Goal: Information Seeking & Learning: Learn about a topic

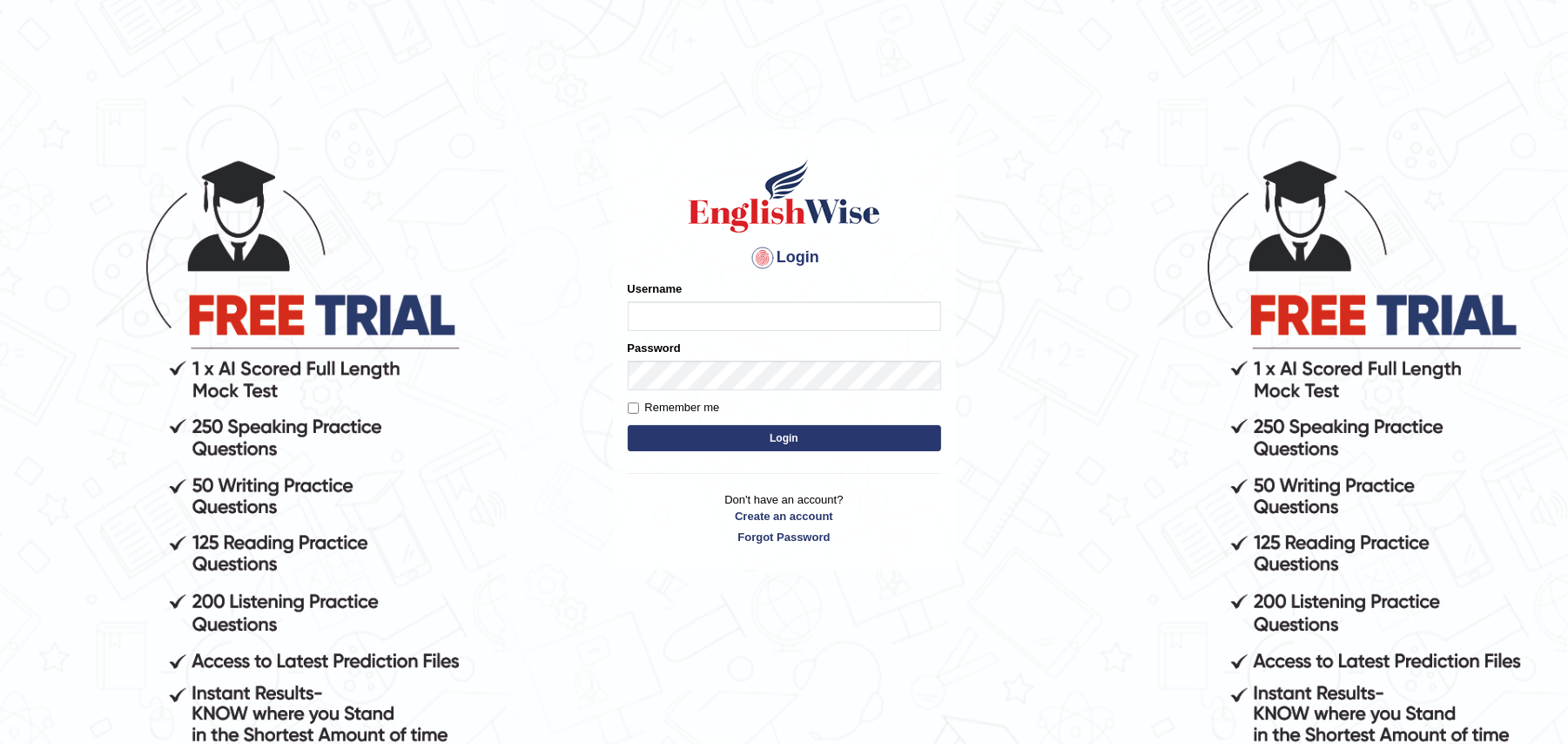
type input "randhawa_gurpreet"
click at [731, 451] on button "Login" at bounding box center [784, 438] width 313 height 26
click at [733, 444] on button "Login" at bounding box center [784, 438] width 313 height 26
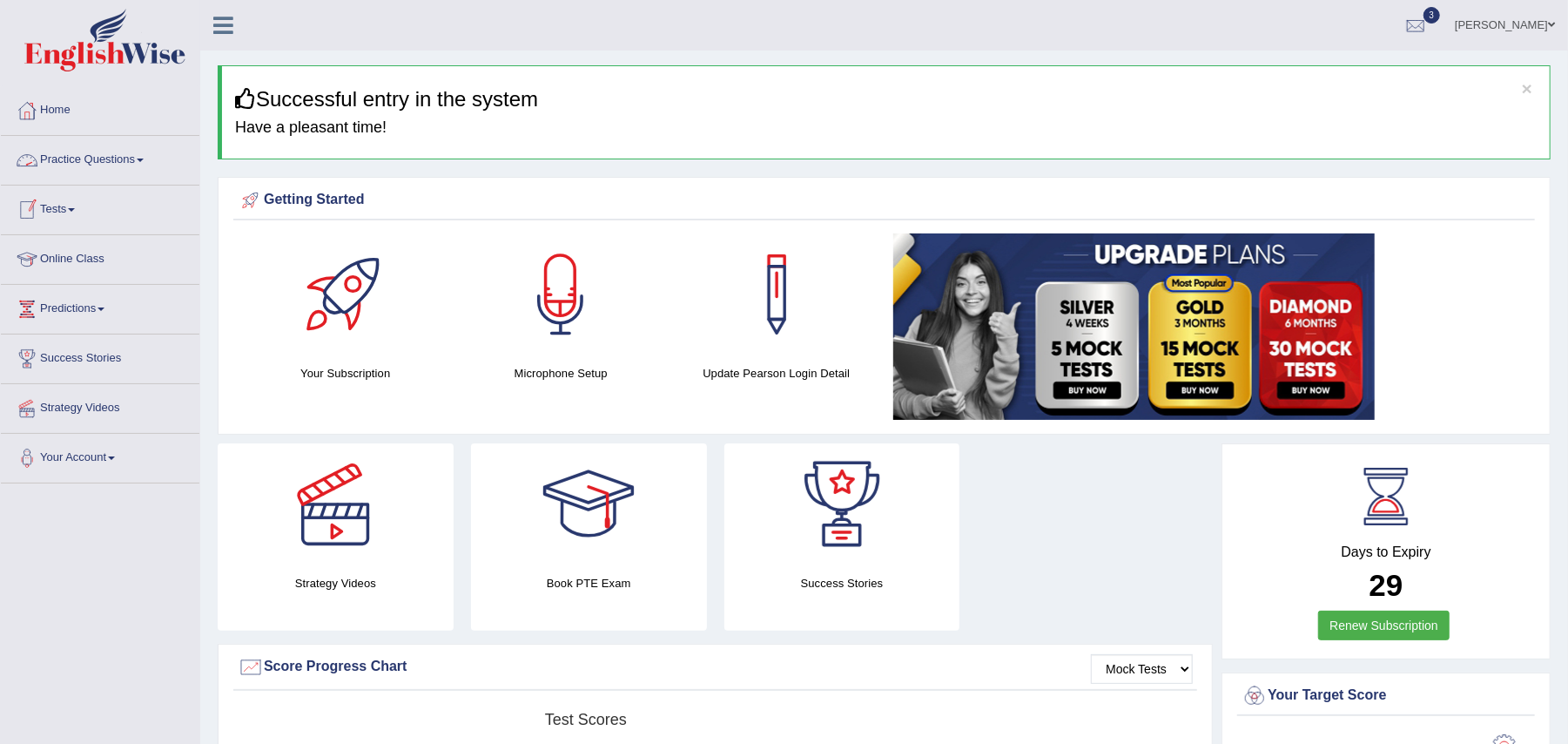
click at [134, 153] on link "Practice Questions" at bounding box center [99, 158] width 198 height 44
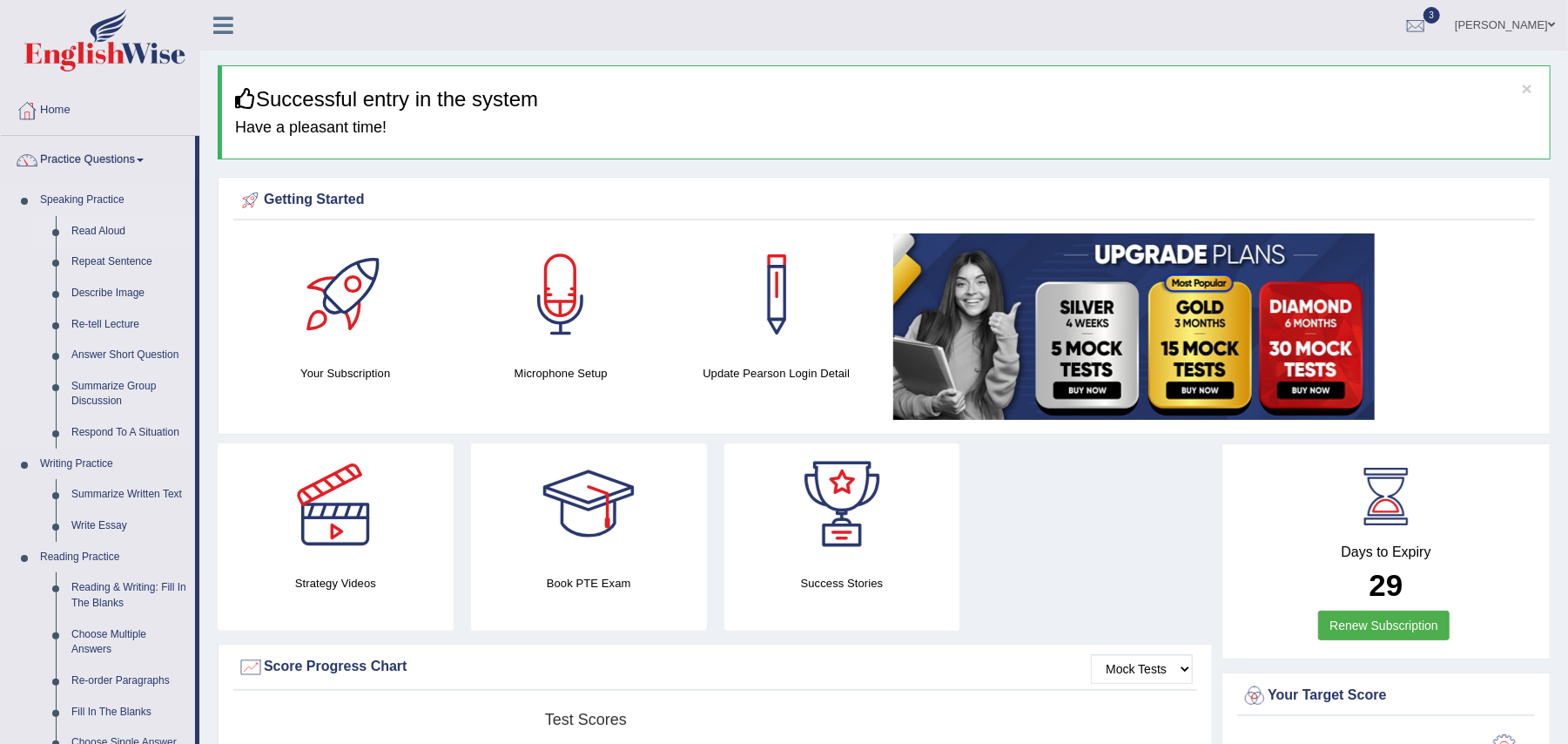
click at [74, 232] on link "Read Aloud" at bounding box center [130, 232] width 131 height 31
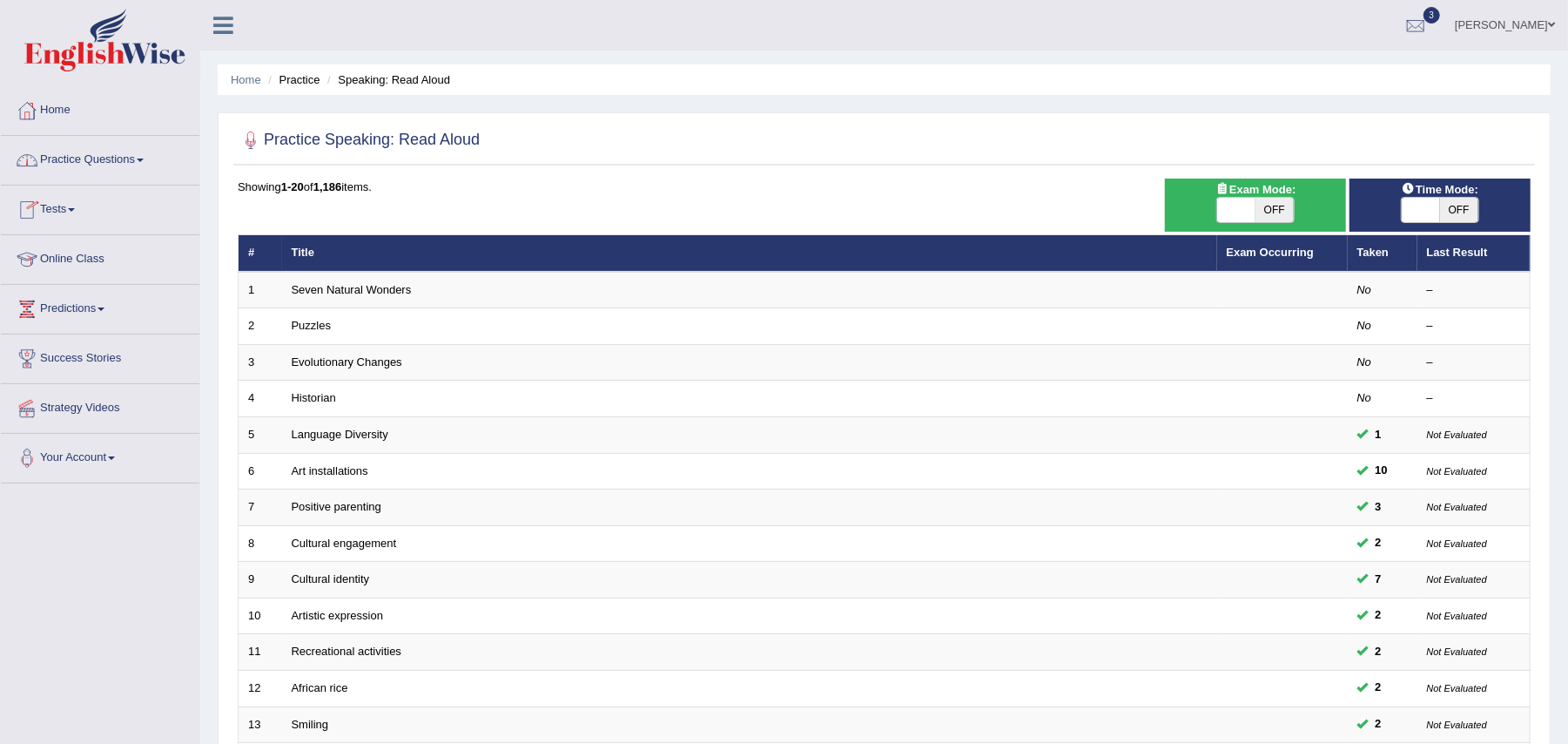
click at [99, 161] on link "Practice Questions" at bounding box center [99, 158] width 198 height 44
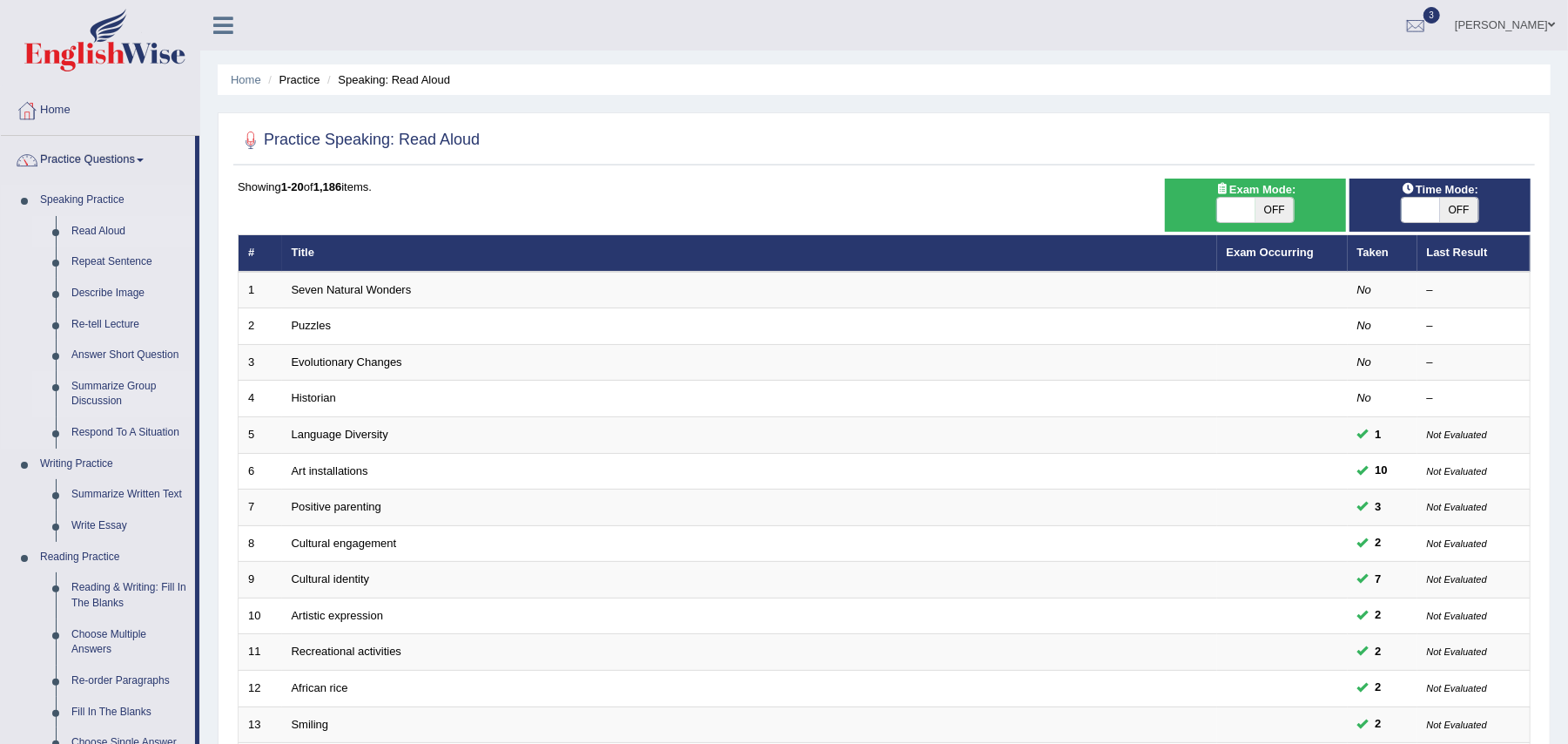
click at [116, 387] on link "Summarize Group Discussion" at bounding box center [130, 393] width 131 height 47
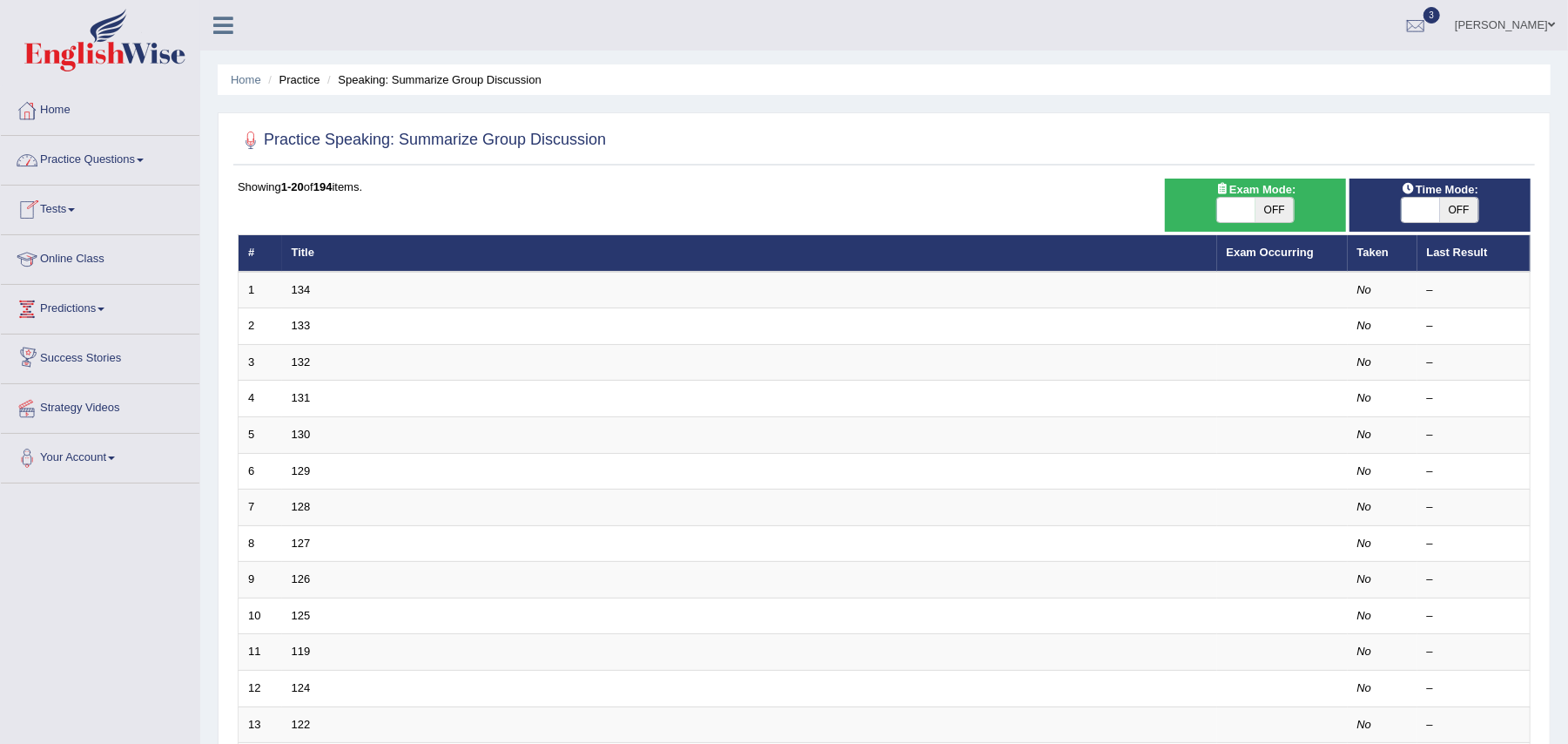
click at [81, 161] on link "Practice Questions" at bounding box center [99, 158] width 198 height 44
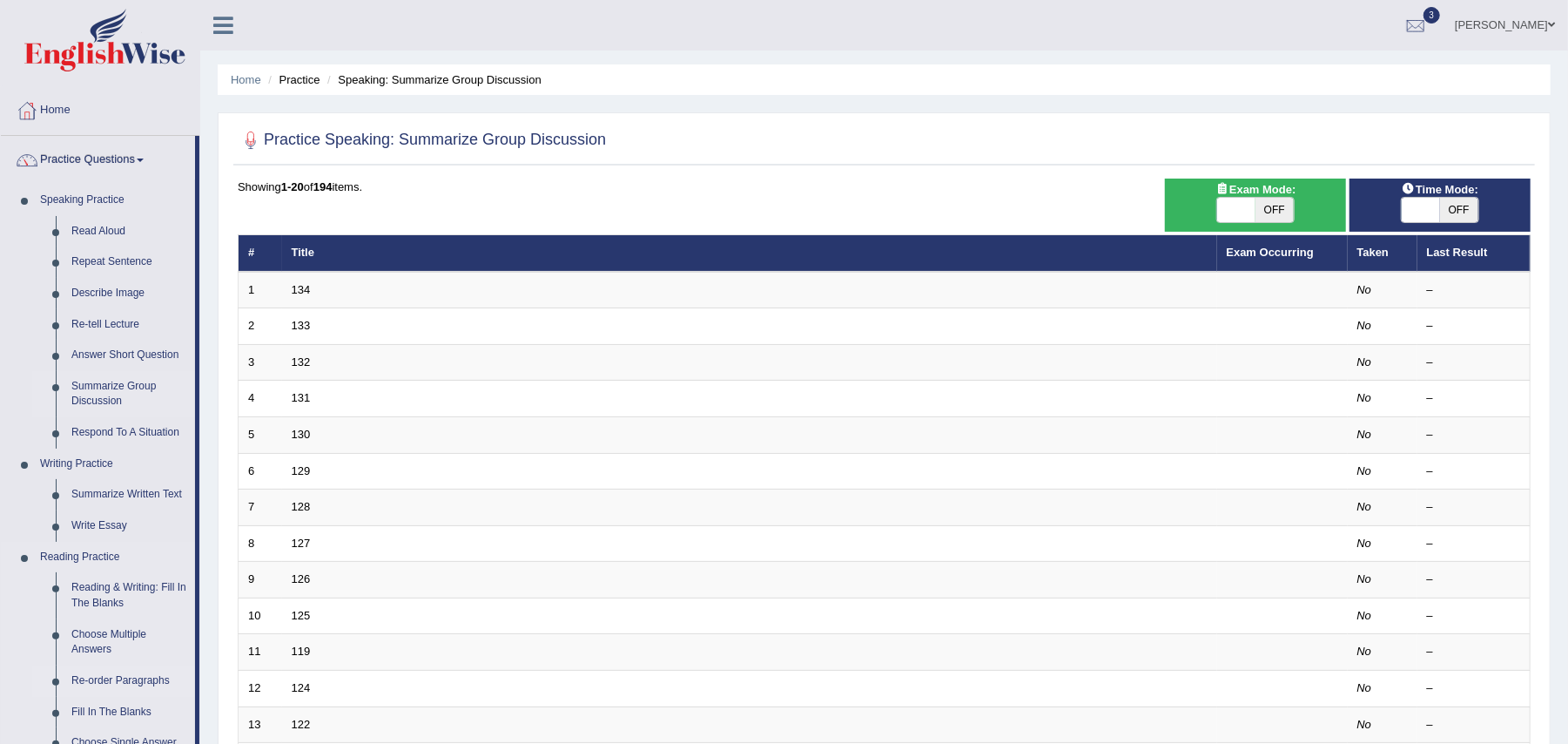
click at [131, 676] on link "Re-order Paragraphs" at bounding box center [130, 681] width 131 height 31
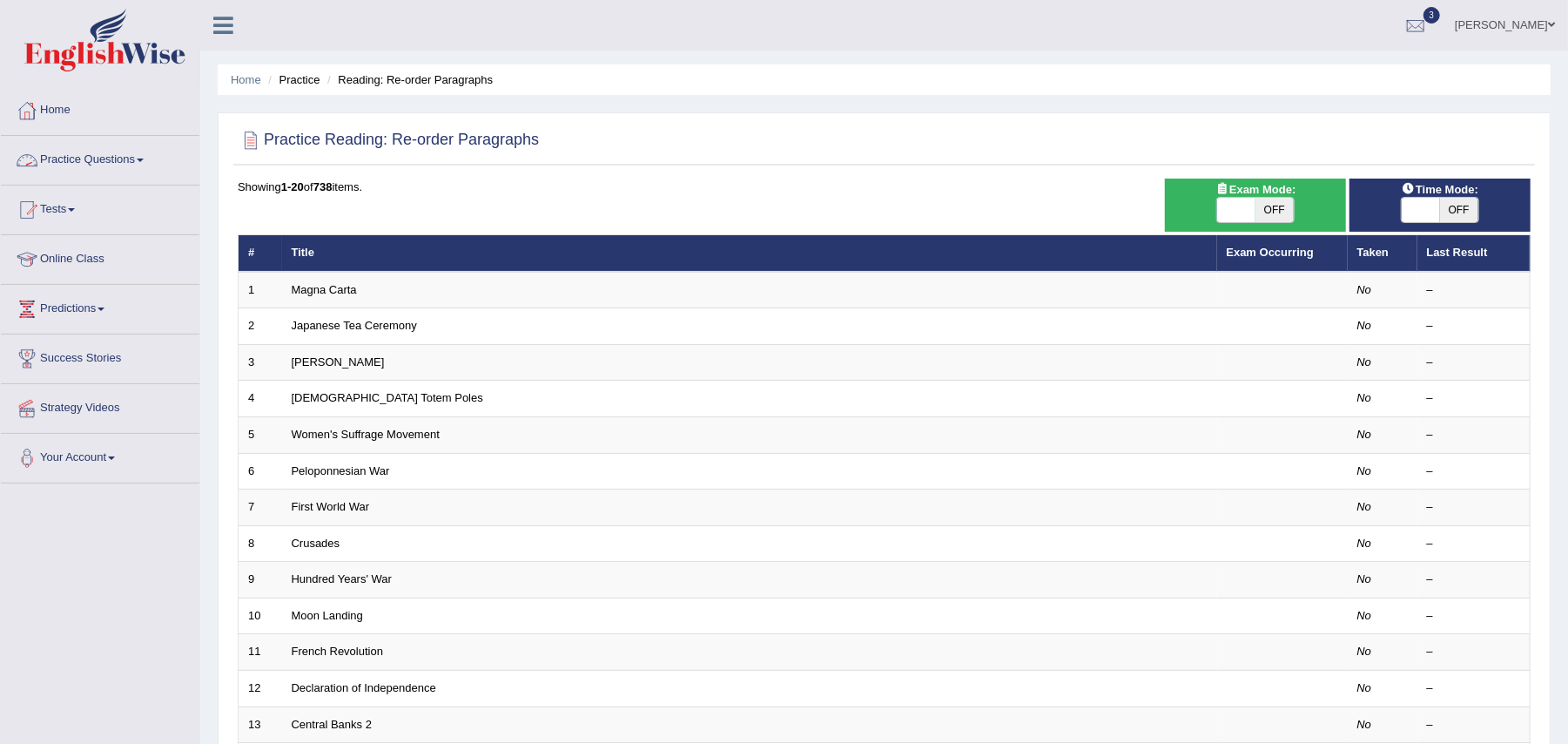
click at [81, 154] on link "Practice Questions" at bounding box center [99, 158] width 198 height 44
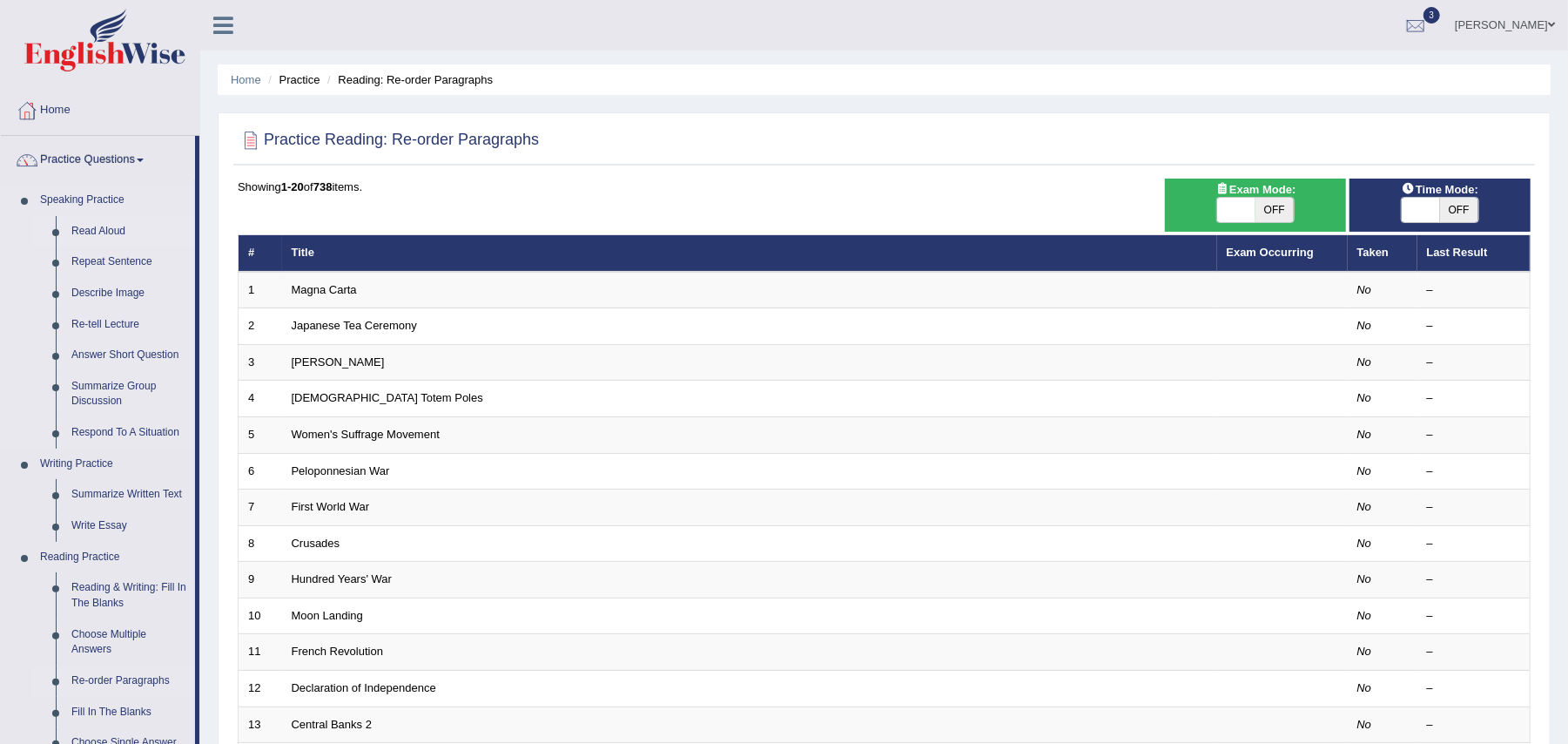
click at [92, 219] on link "Read Aloud" at bounding box center [130, 232] width 131 height 31
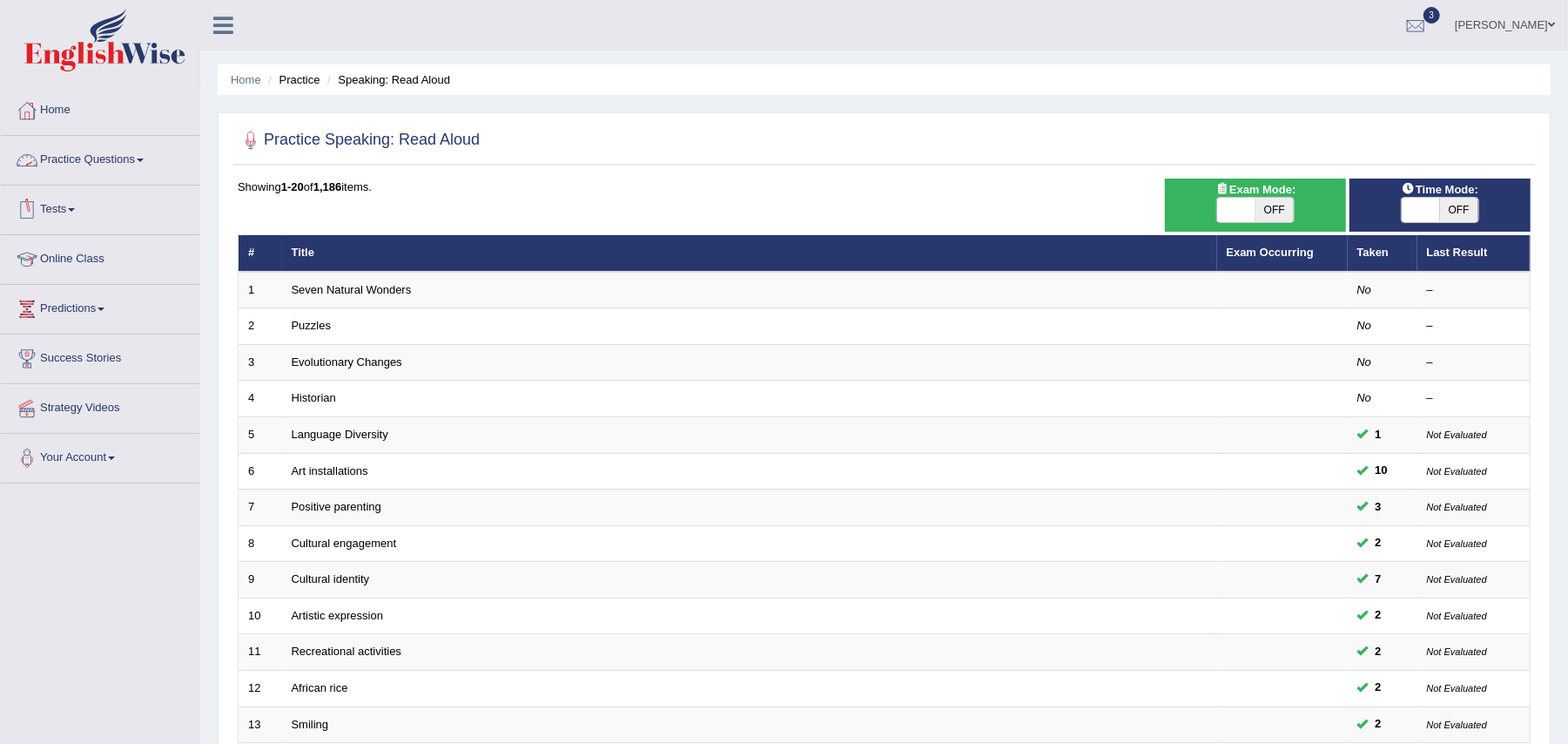
click at [81, 163] on link "Practice Questions" at bounding box center [99, 158] width 198 height 44
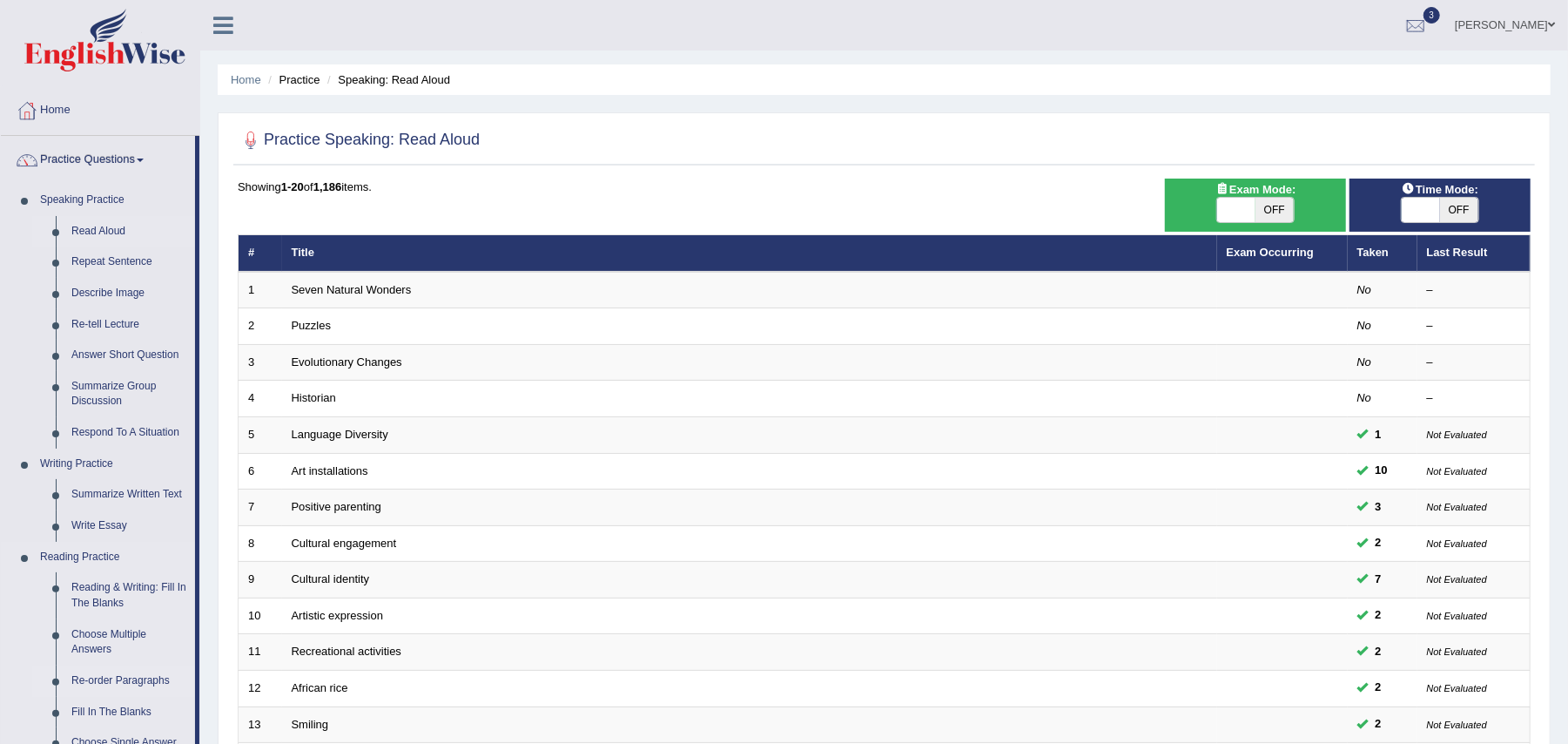
click at [123, 676] on link "Re-order Paragraphs" at bounding box center [130, 681] width 131 height 31
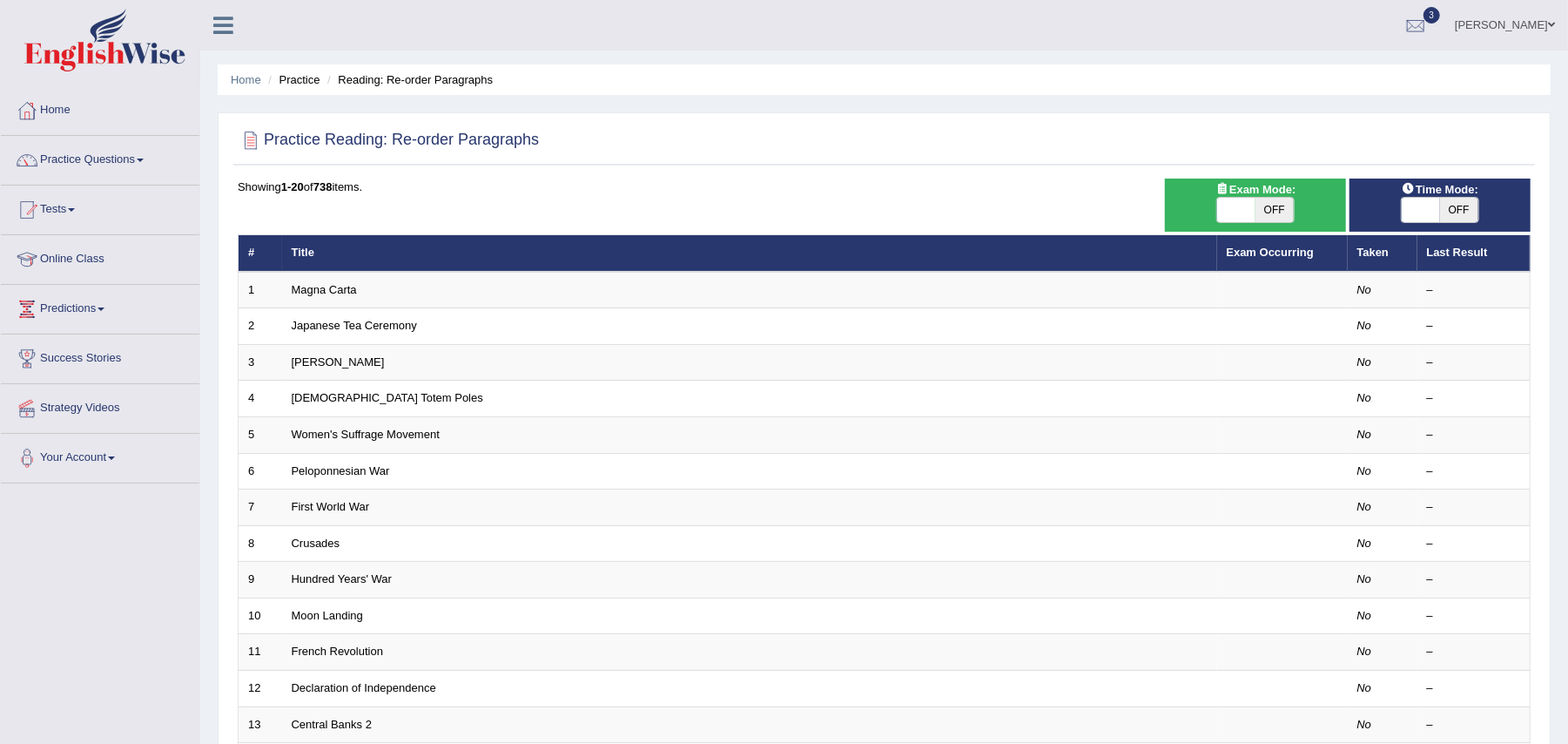
click at [1268, 213] on span "OFF" at bounding box center [1275, 210] width 38 height 25
checkbox input "true"
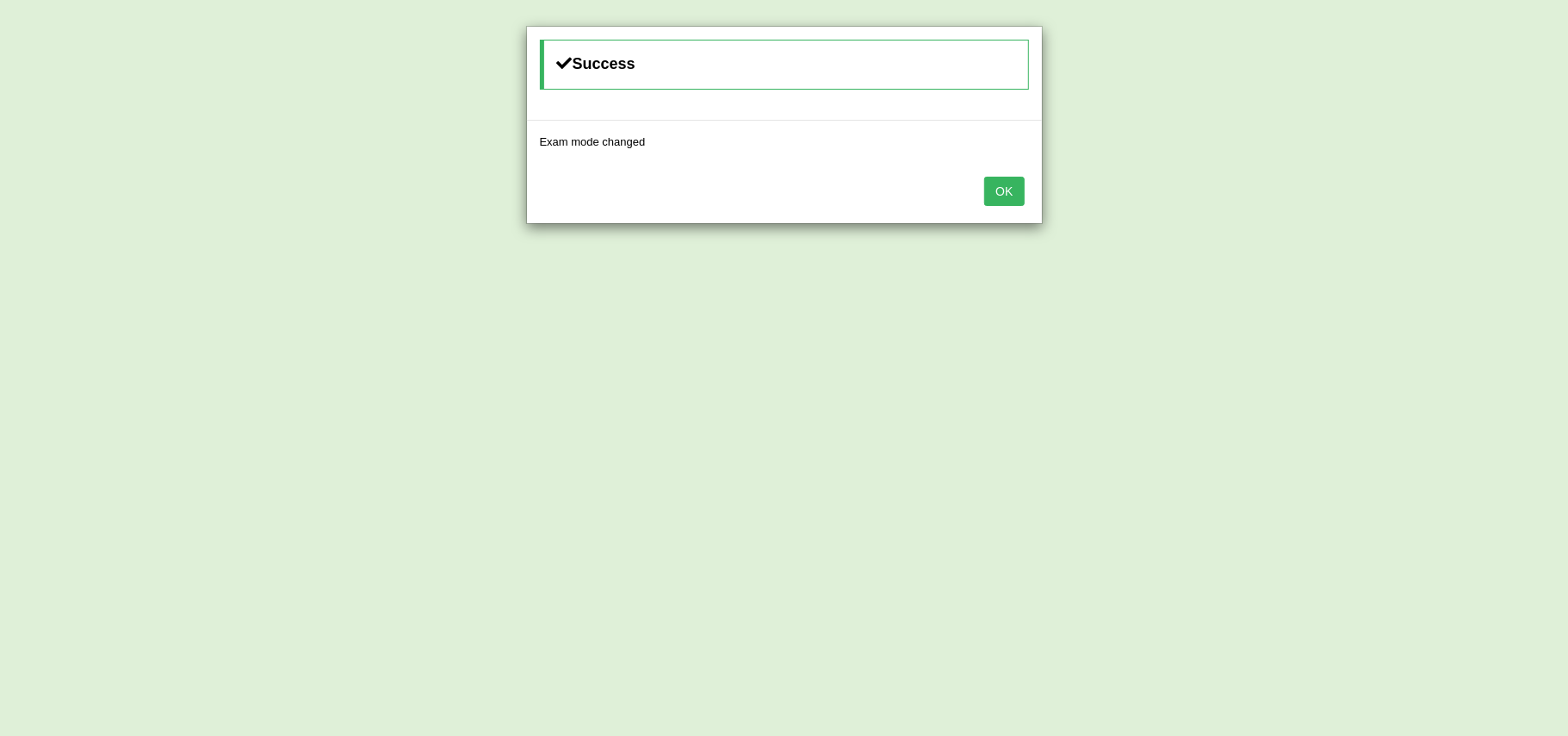
click at [1000, 186] on button "OK" at bounding box center [1004, 191] width 40 height 29
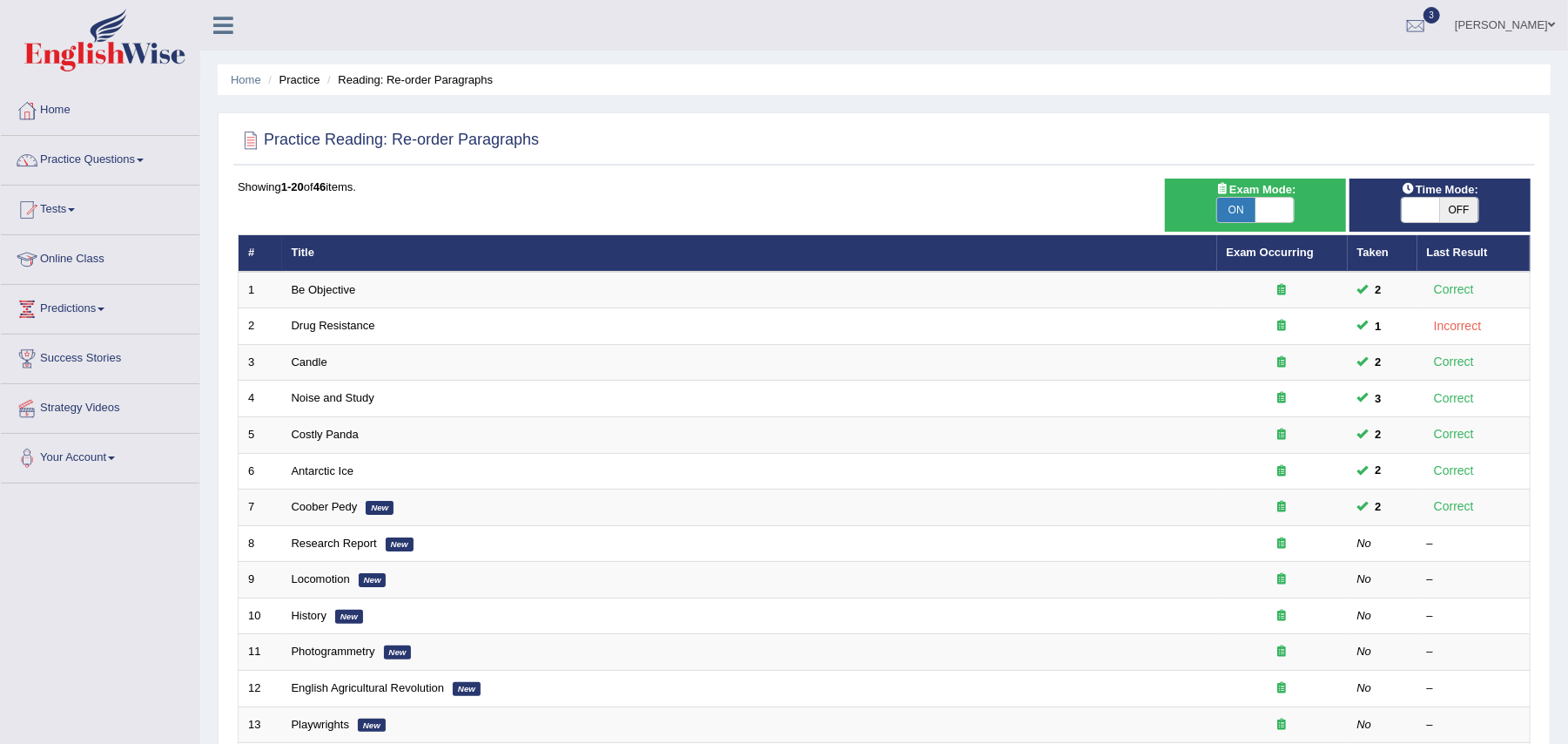
click at [1447, 210] on span "OFF" at bounding box center [1459, 210] width 38 height 25
checkbox input "true"
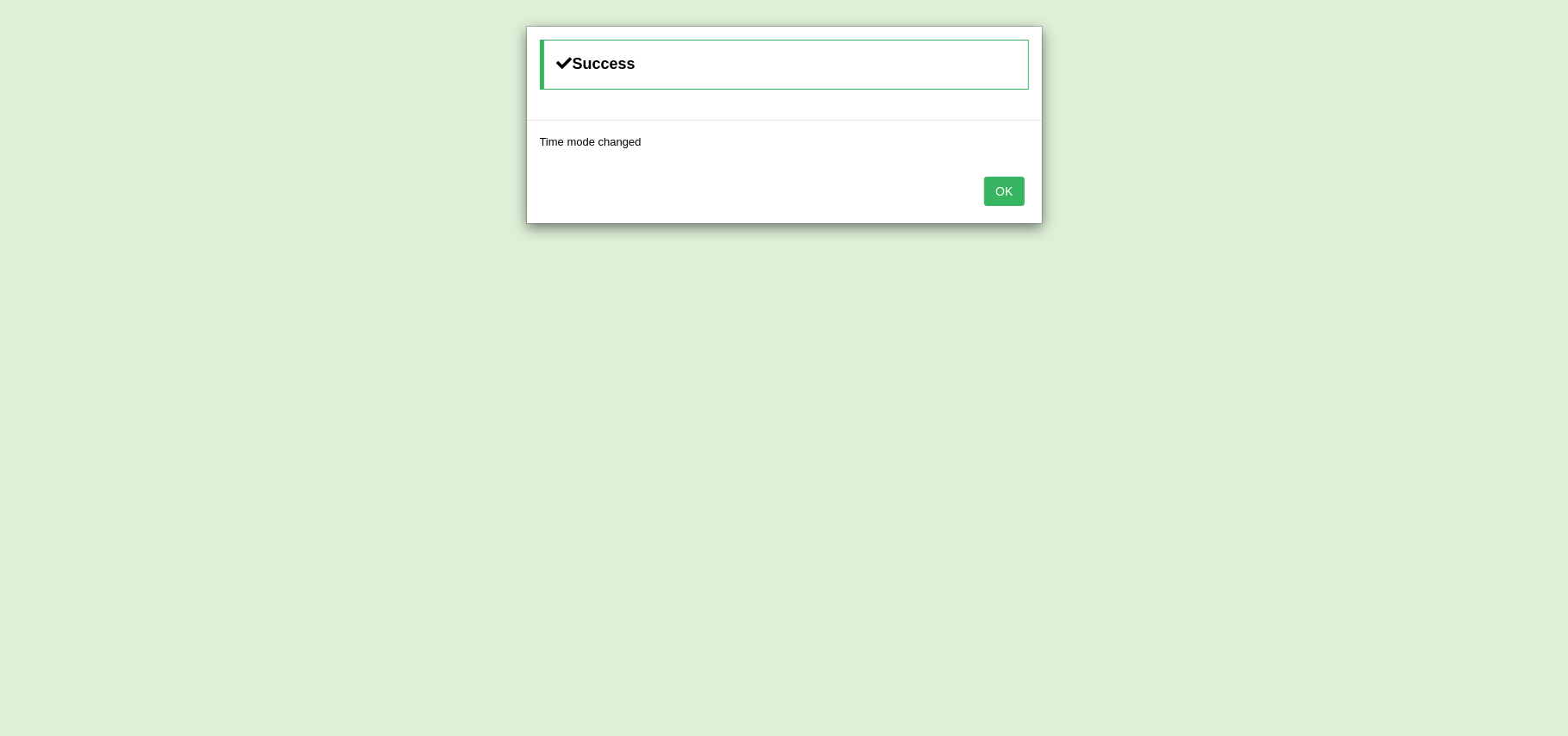
click at [999, 193] on button "OK" at bounding box center [1004, 191] width 40 height 29
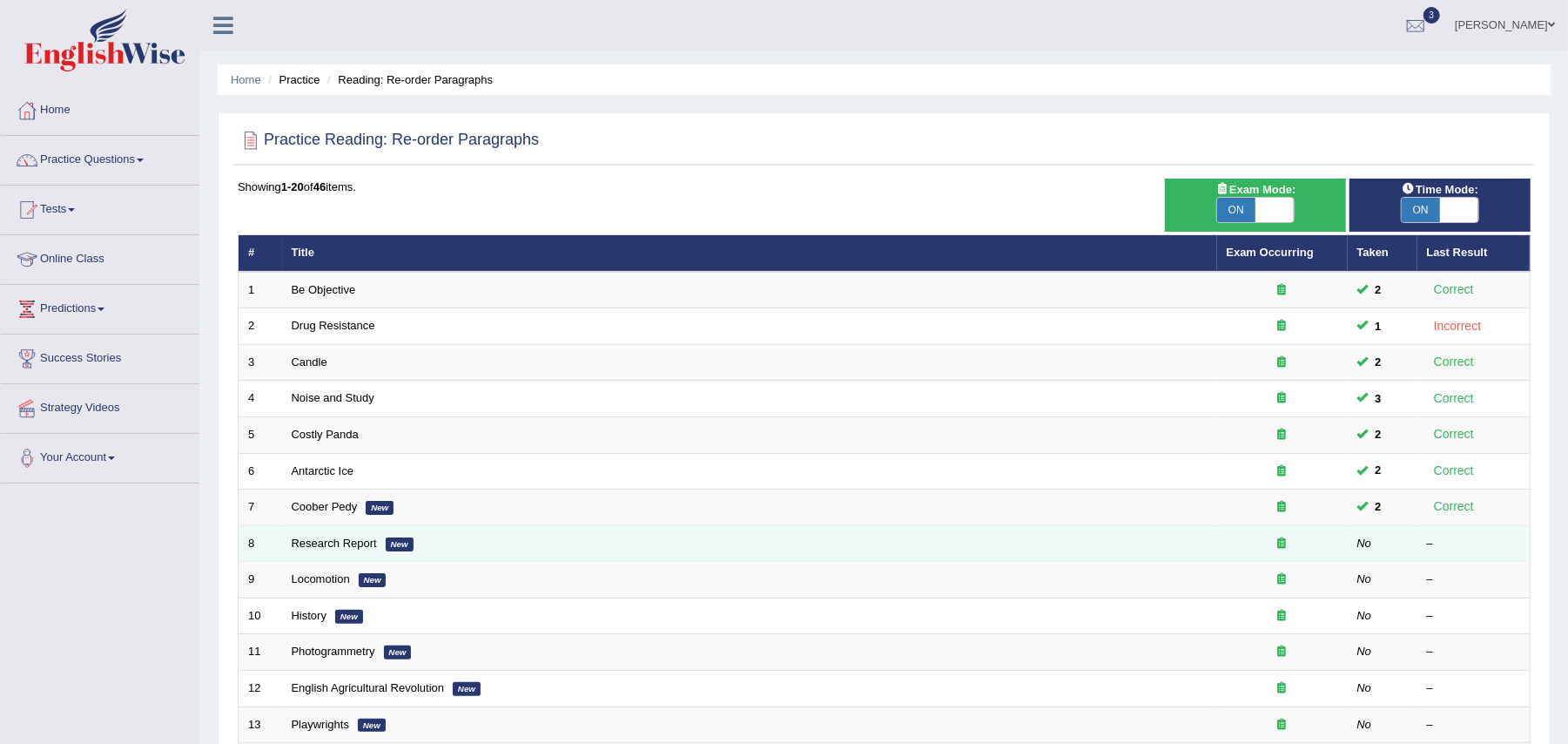
click at [380, 544] on td "Research Report New" at bounding box center [749, 543] width 936 height 37
click at [367, 547] on link "Research Report" at bounding box center [334, 543] width 85 height 13
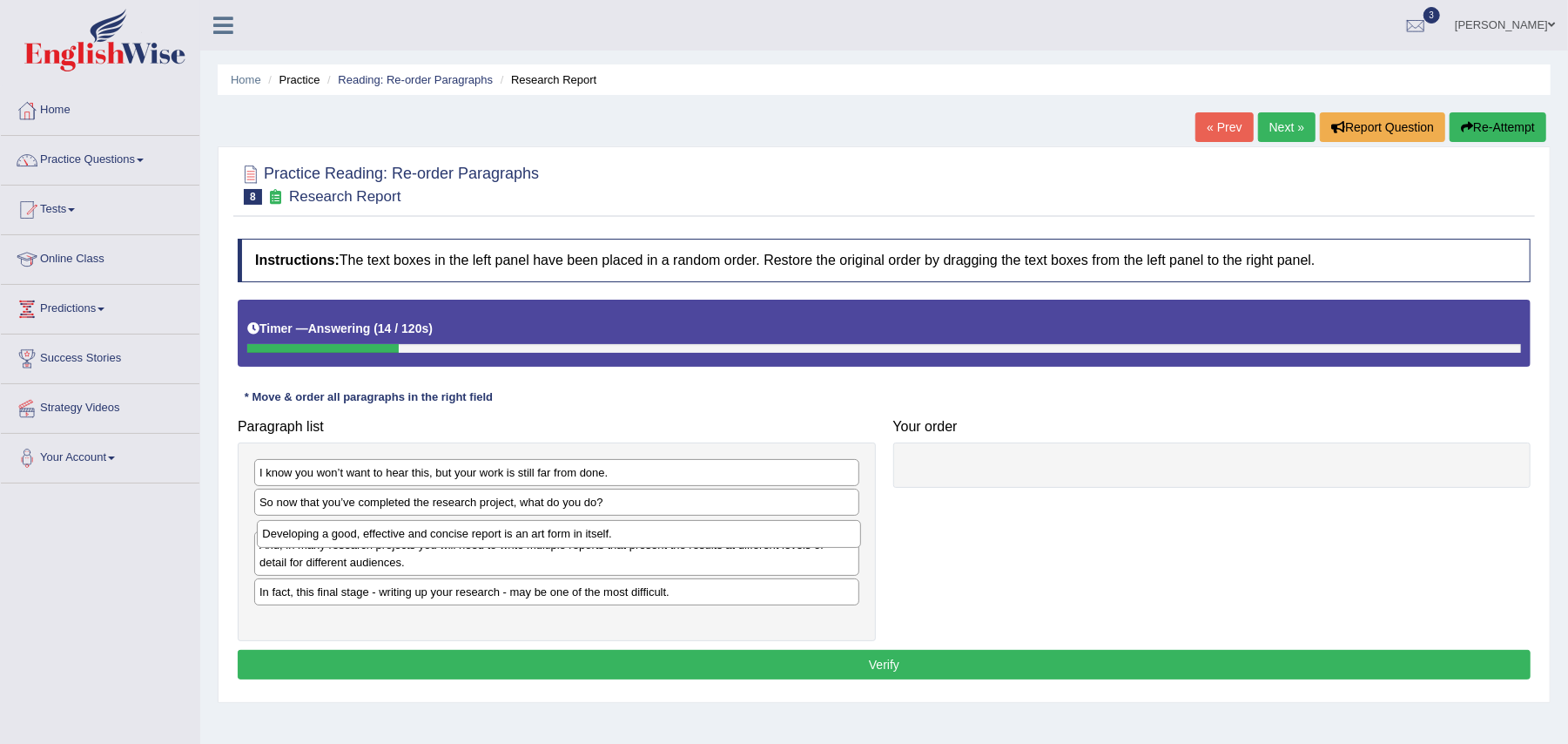
click at [409, 539] on div "Developing a good, effective and concise report is an art form in itself." at bounding box center [559, 533] width 604 height 28
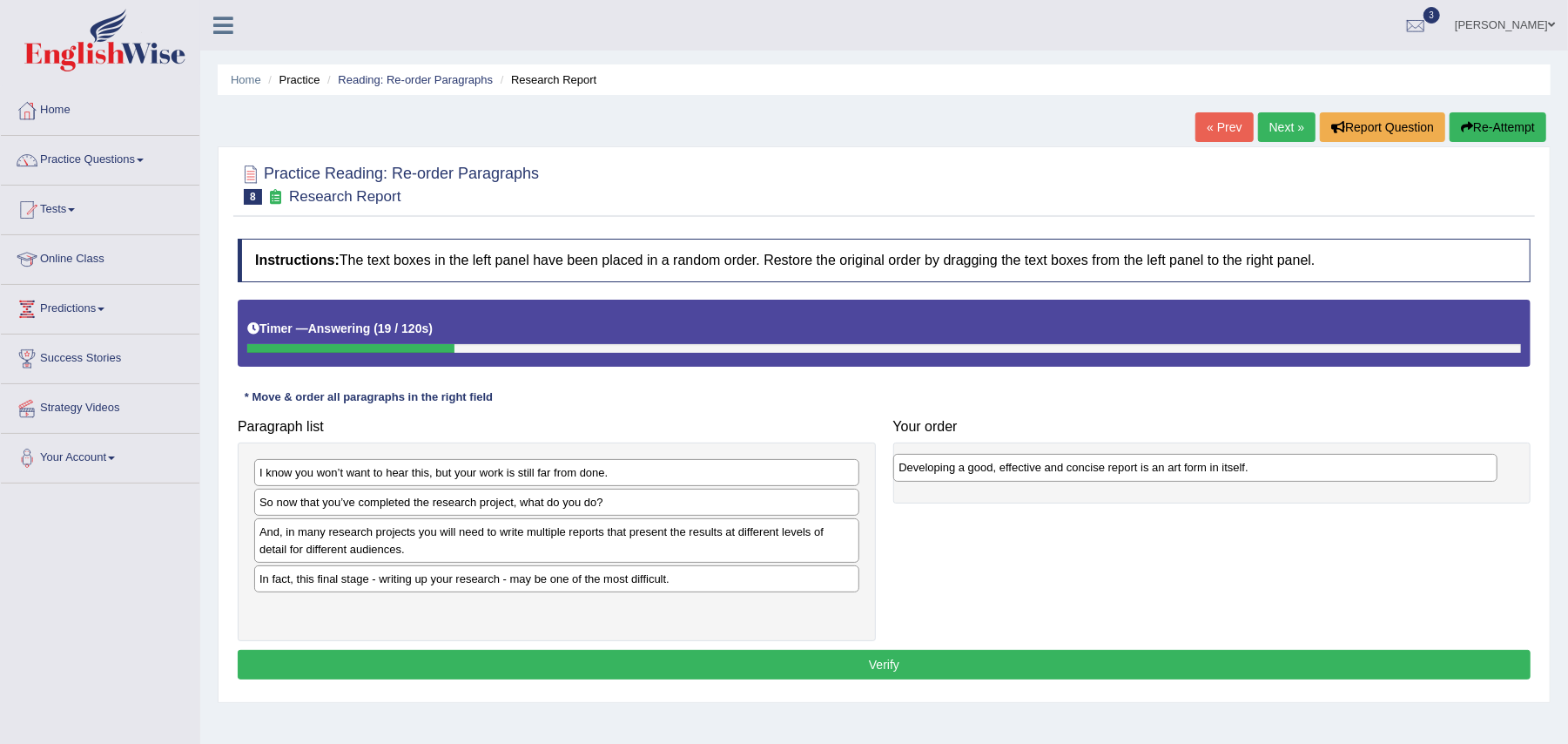
drag, startPoint x: 409, startPoint y: 539, endPoint x: 1074, endPoint y: 474, distance: 668.2
click at [1074, 474] on div "Developing a good, effective and concise report is an art form in itself." at bounding box center [1196, 467] width 604 height 28
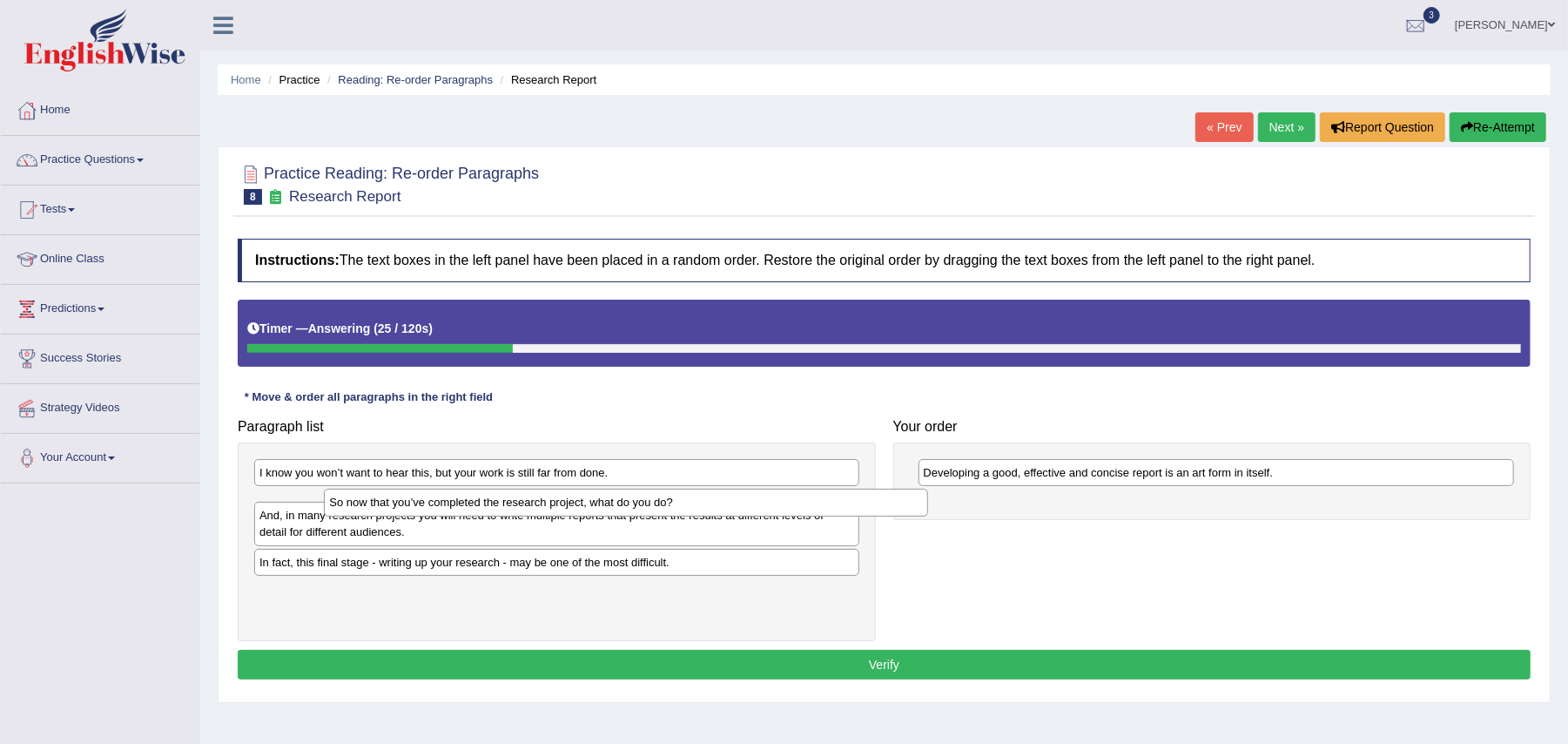
drag, startPoint x: 491, startPoint y: 503, endPoint x: 583, endPoint y: 502, distance: 92.0
click at [583, 502] on div "So now that you’ve completed the research project, what do you do?" at bounding box center [626, 502] width 604 height 28
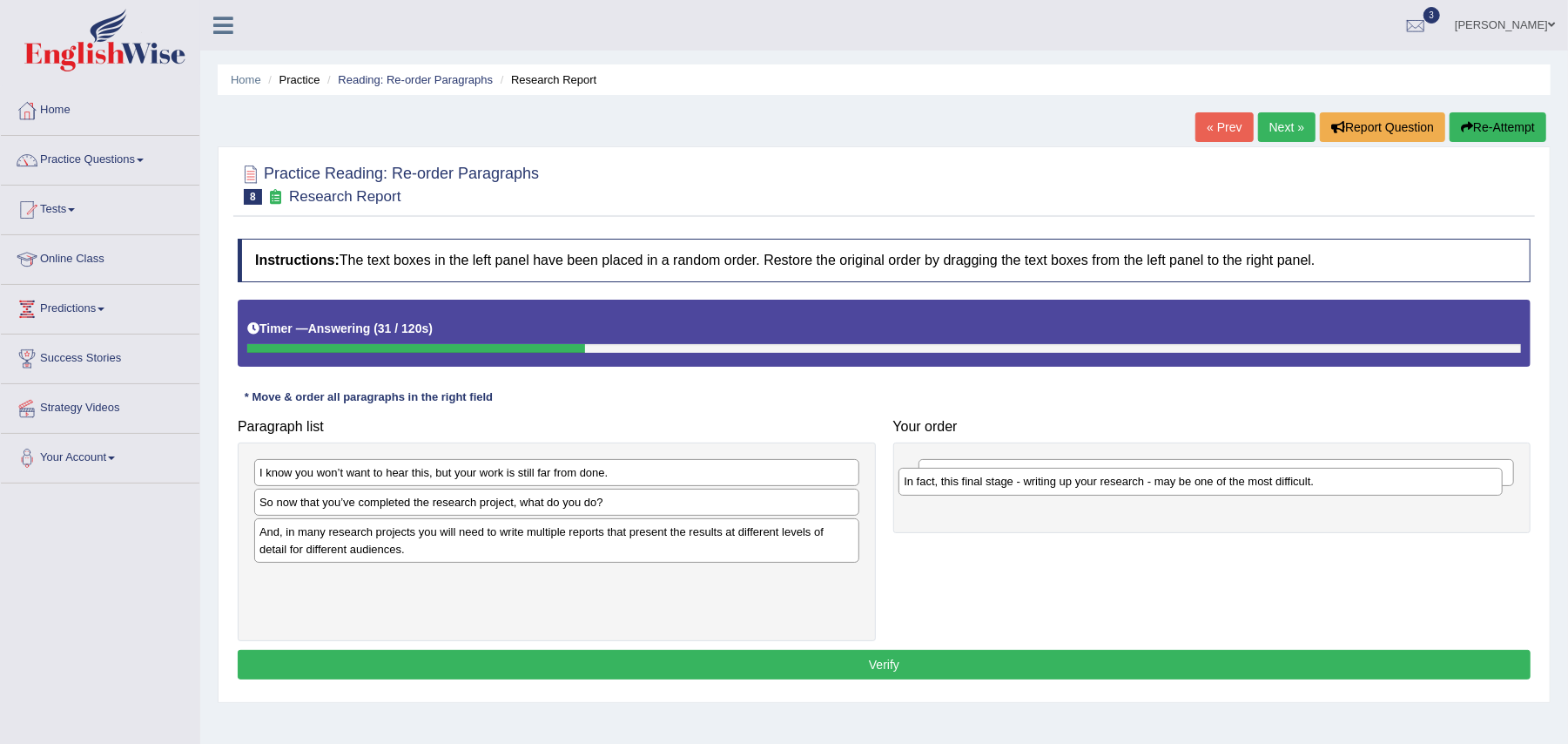
drag, startPoint x: 493, startPoint y: 585, endPoint x: 1155, endPoint y: 476, distance: 670.9
click at [1155, 476] on div "In fact, this final stage - writing up your research - may be one of the most d…" at bounding box center [1200, 481] width 604 height 28
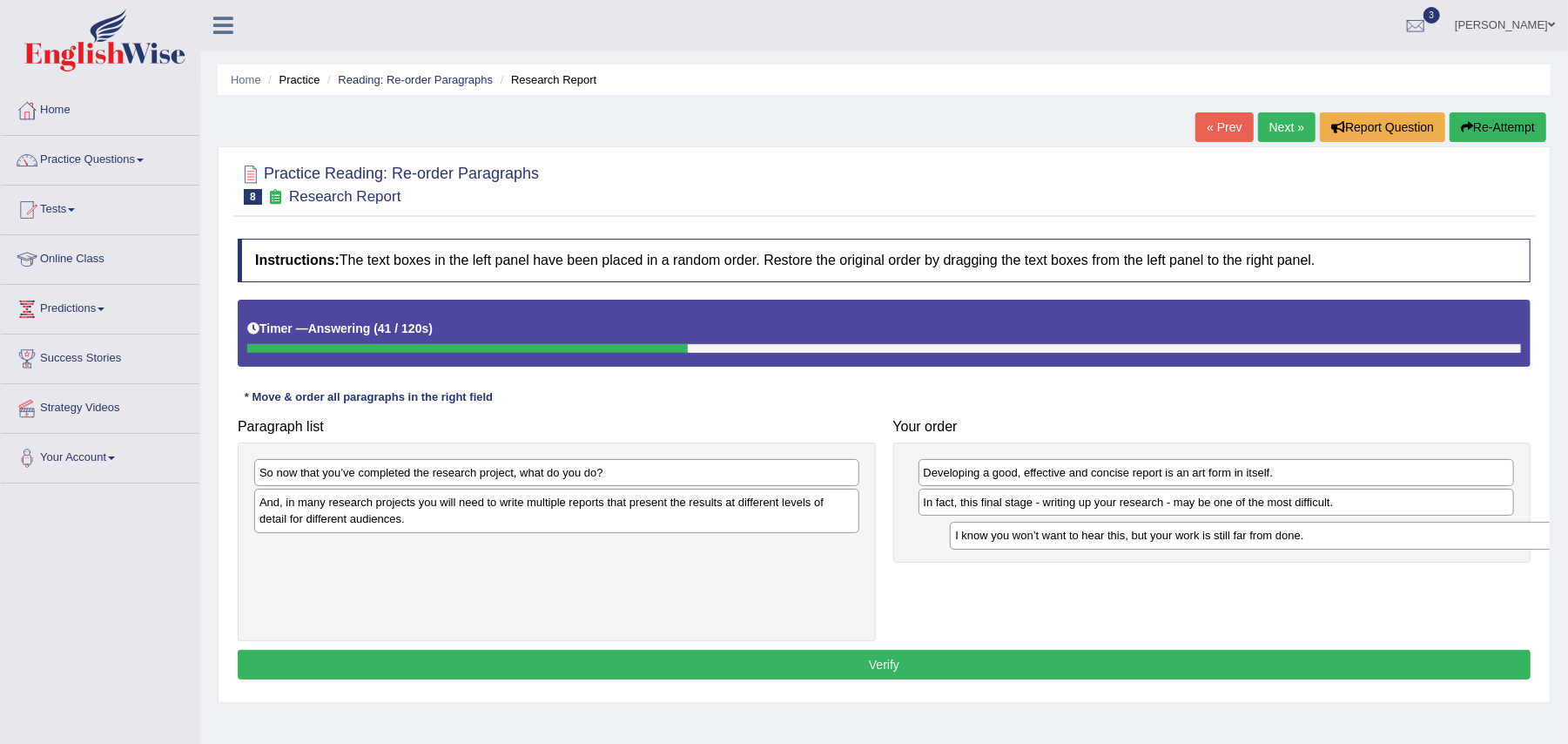
drag, startPoint x: 629, startPoint y: 474, endPoint x: 1333, endPoint y: 537, distance: 706.8
click at [1333, 537] on div "I know you won’t want to hear this, but your work is still far from done." at bounding box center [1252, 535] width 604 height 28
drag, startPoint x: 685, startPoint y: 489, endPoint x: 690, endPoint y: 499, distance: 11.2
click at [690, 499] on div "So now that you’ve completed the research project, what do you do? And, in many…" at bounding box center [556, 541] width 638 height 198
drag, startPoint x: 690, startPoint y: 499, endPoint x: 766, endPoint y: 519, distance: 78.6
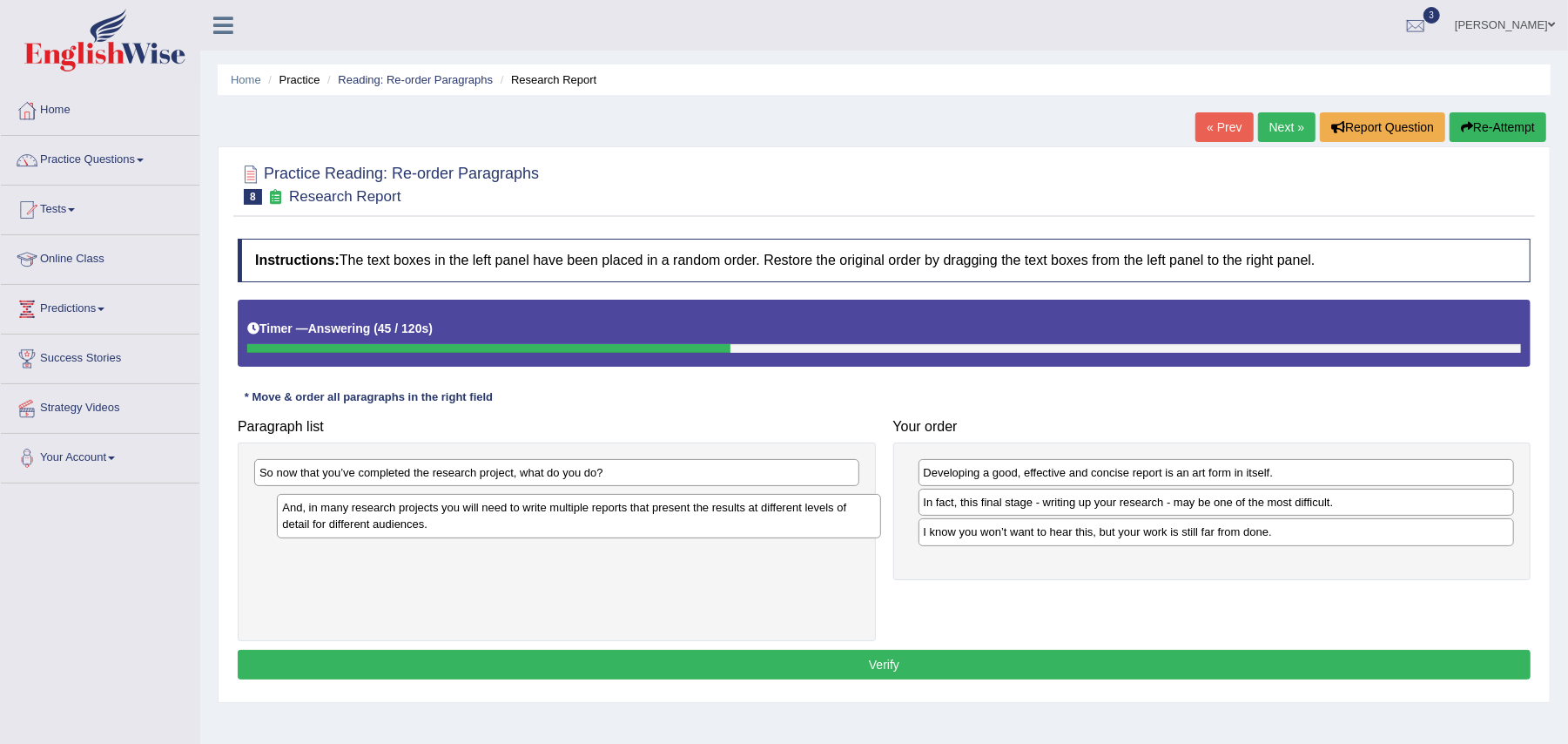
click at [766, 519] on div "And, in many research projects you will need to write multiple reports that pre…" at bounding box center [579, 516] width 604 height 45
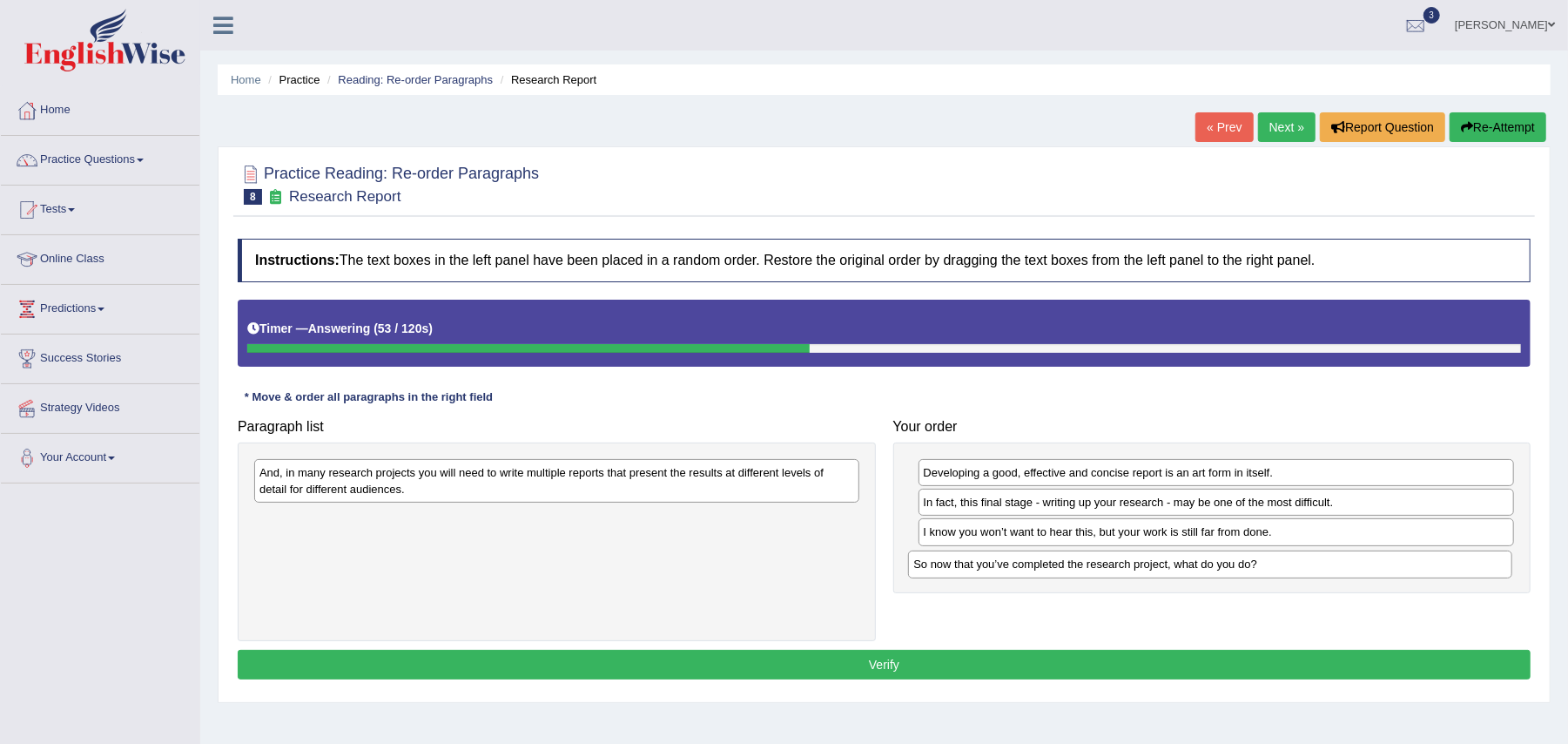
drag, startPoint x: 706, startPoint y: 482, endPoint x: 1387, endPoint y: 576, distance: 687.5
click at [1387, 576] on div "So now that you’ve completed the research project, what do you do?" at bounding box center [1210, 564] width 604 height 28
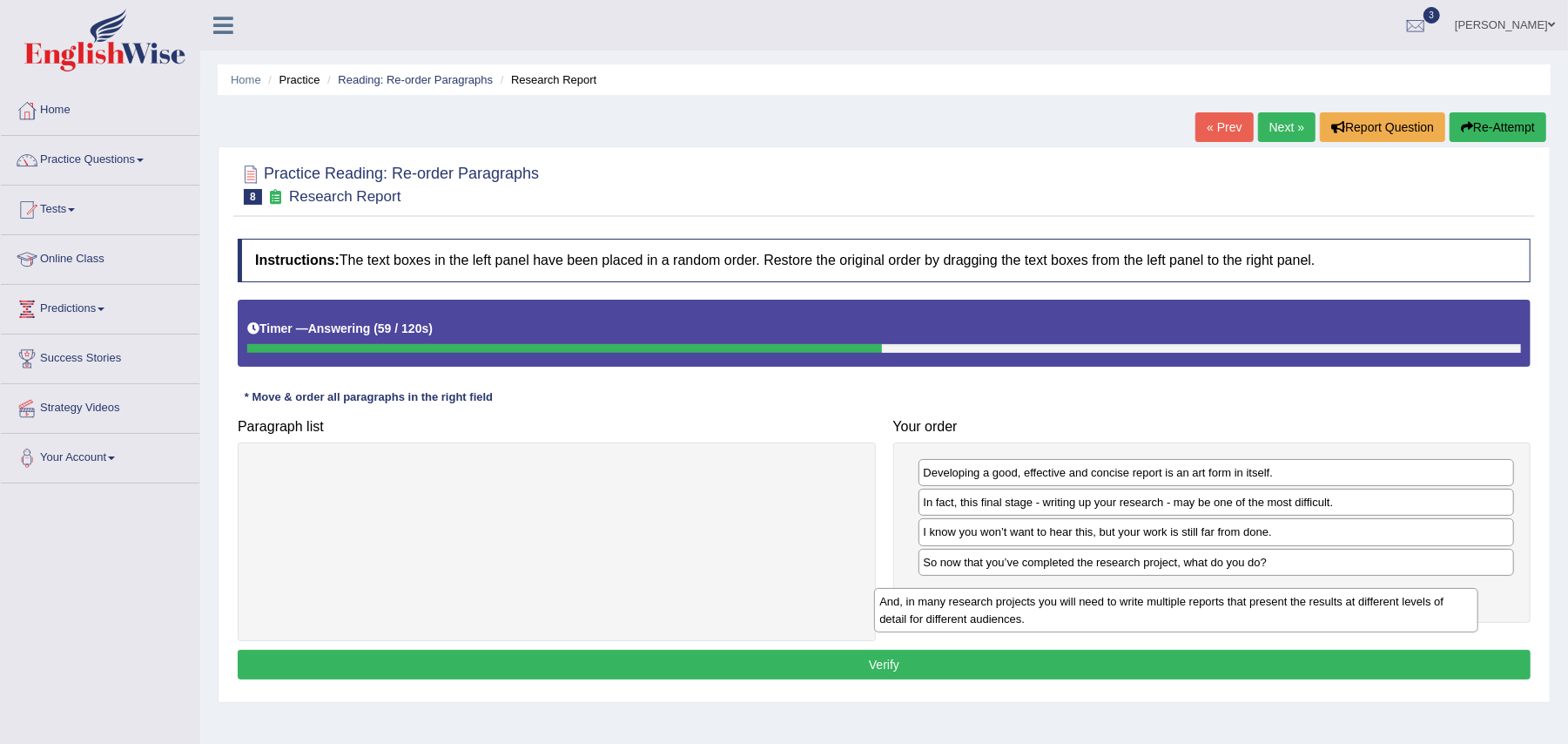
drag, startPoint x: 826, startPoint y: 492, endPoint x: 1466, endPoint y: 622, distance: 653.1
click at [1466, 622] on div "And, in many research projects you will need to write multiple reports that pre…" at bounding box center [1176, 610] width 604 height 45
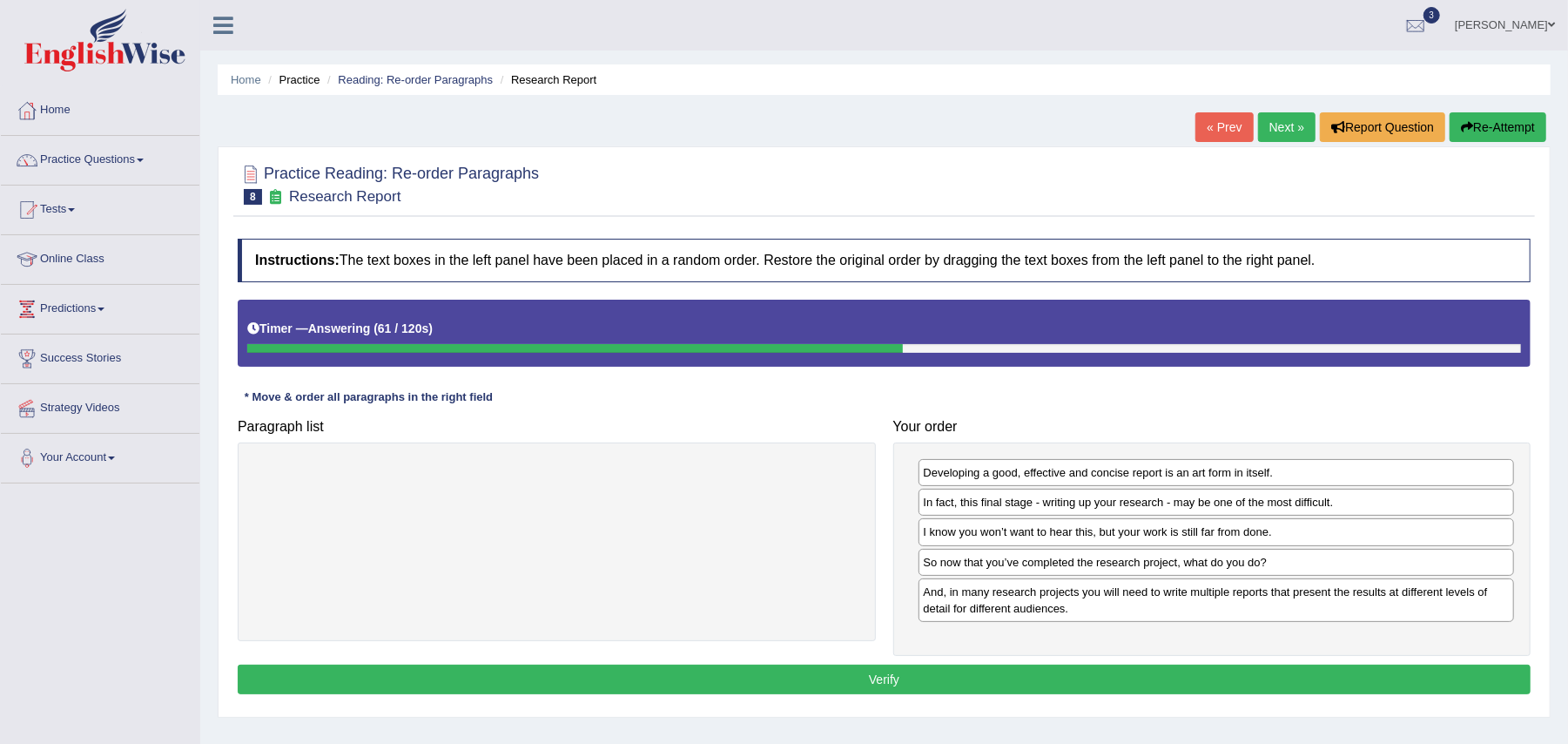
click at [1370, 684] on button "Verify" at bounding box center [883, 679] width 1293 height 29
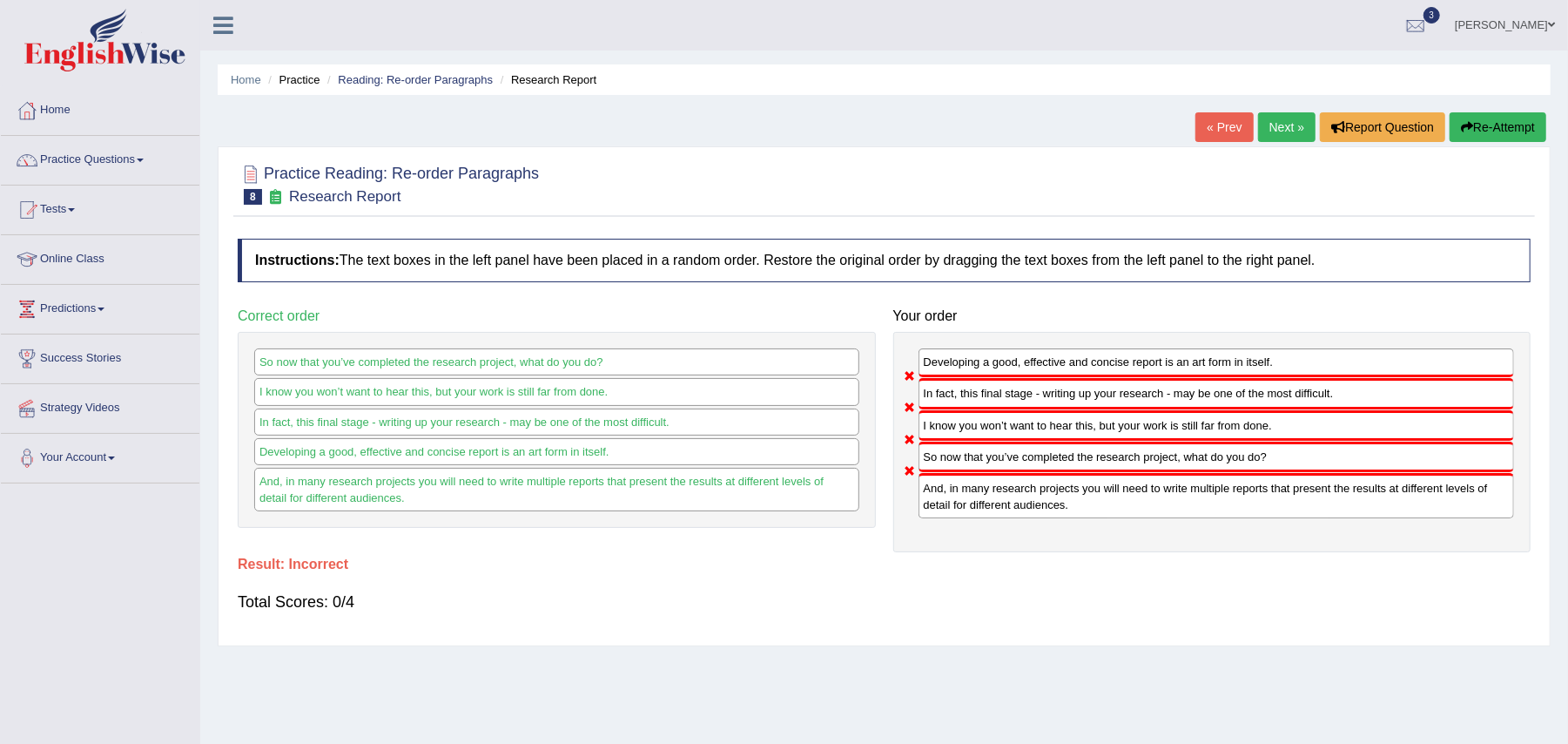
click at [1418, 312] on h4 "Your order" at bounding box center [1212, 316] width 638 height 16
click at [1483, 132] on button "Re-Attempt" at bounding box center [1498, 127] width 97 height 29
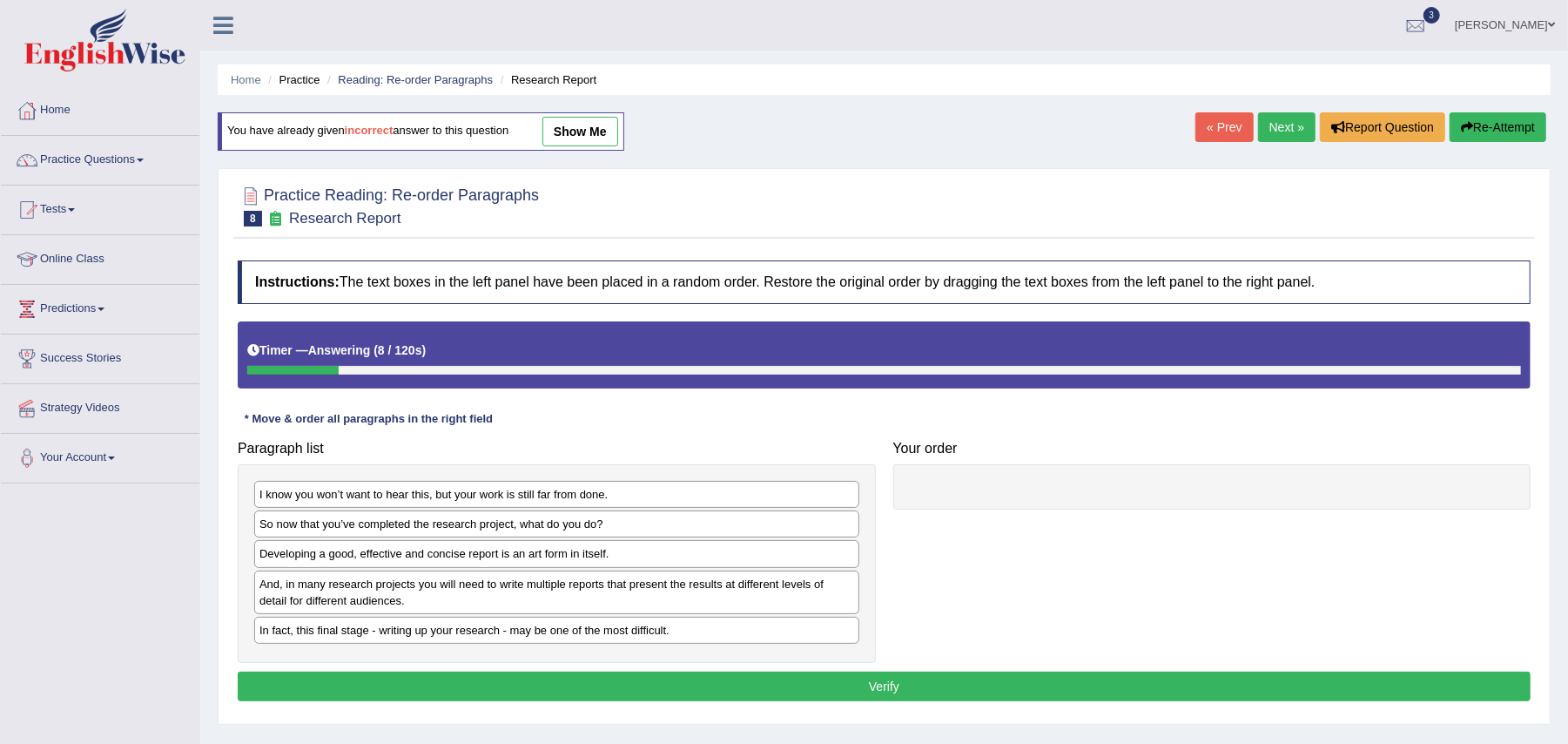
click at [566, 137] on link "show me" at bounding box center [580, 131] width 76 height 29
